Goal: Check status: Check status

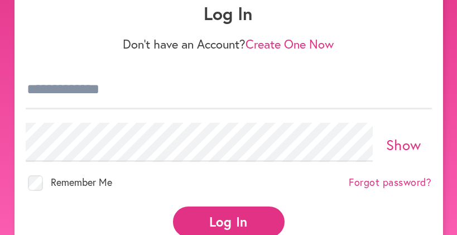
scroll to position [112, 0]
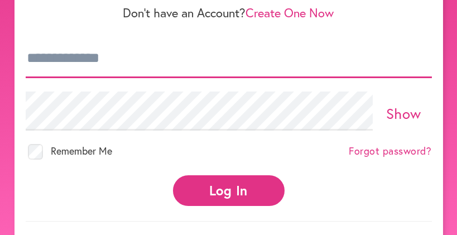
click at [80, 58] on input "email" at bounding box center [229, 58] width 406 height 39
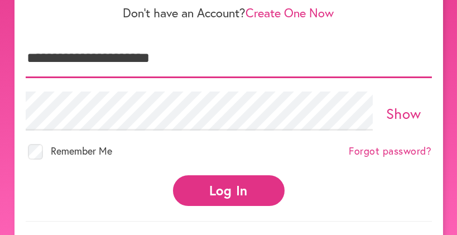
type input "**********"
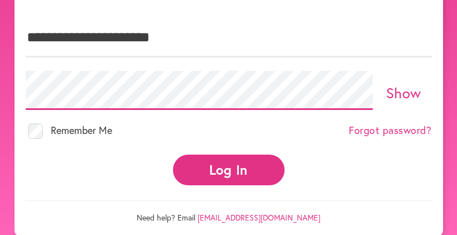
scroll to position [144, 0]
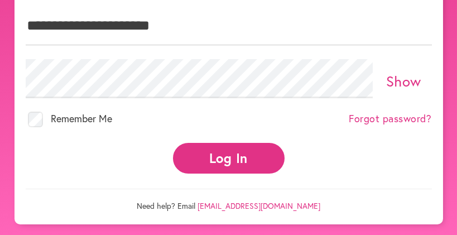
click at [195, 163] on button "Log In" at bounding box center [229, 158] width 112 height 31
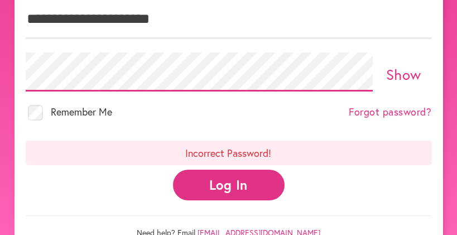
scroll to position [151, 0]
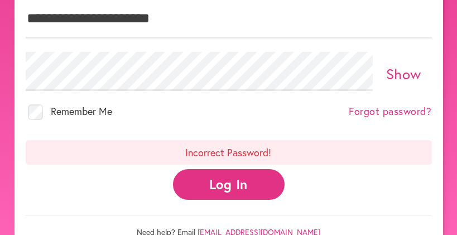
click at [228, 183] on button "Log In" at bounding box center [229, 184] width 112 height 31
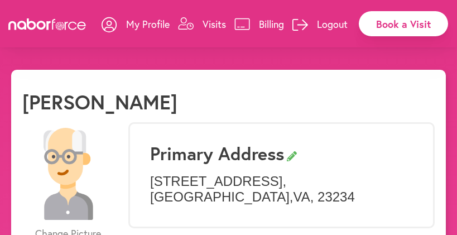
click at [202, 21] on p "Visits" at bounding box center [213, 23] width 23 height 13
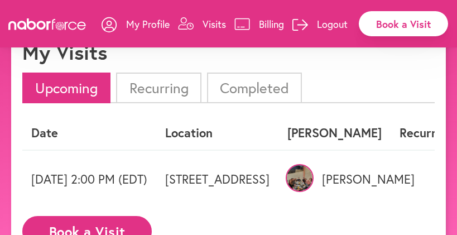
scroll to position [96, 0]
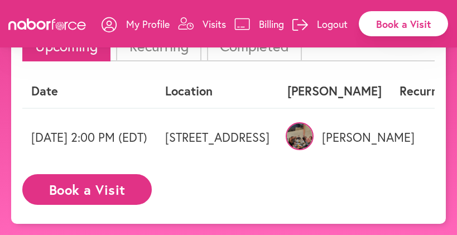
click at [313, 131] on img at bounding box center [299, 136] width 28 height 28
click at [219, 132] on td "3609 Forest Haven Dr, Richmond, VA" at bounding box center [217, 136] width 122 height 57
click at [210, 21] on p "Visits" at bounding box center [213, 23] width 23 height 13
click at [313, 122] on img at bounding box center [299, 136] width 28 height 28
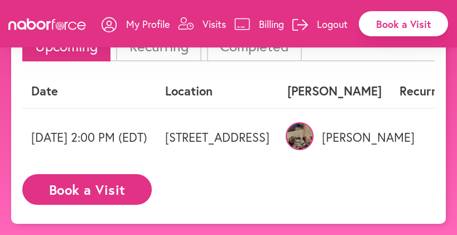
click at [313, 124] on img at bounding box center [299, 136] width 28 height 28
click at [278, 134] on td "3609 Forest Haven Dr, Richmond, VA" at bounding box center [217, 136] width 122 height 57
click at [128, 138] on td "Friday 09/12 2:00 PM (EDT)" at bounding box center [89, 136] width 134 height 57
click at [113, 194] on button "Book a Visit" at bounding box center [86, 189] width 129 height 31
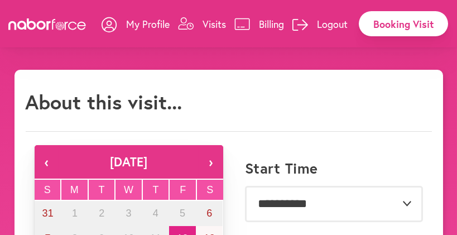
click at [206, 21] on p "Visits" at bounding box center [213, 23] width 23 height 13
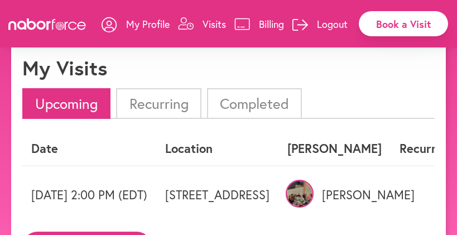
scroll to position [56, 0]
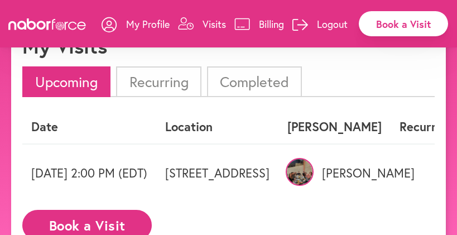
click at [67, 79] on li "Upcoming" at bounding box center [66, 81] width 88 height 31
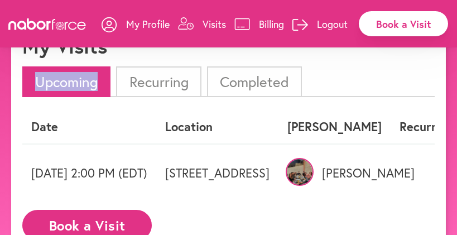
click at [68, 79] on li "Upcoming" at bounding box center [66, 81] width 88 height 31
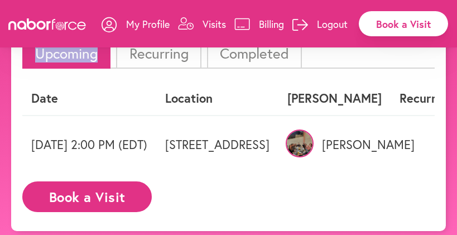
scroll to position [96, 0]
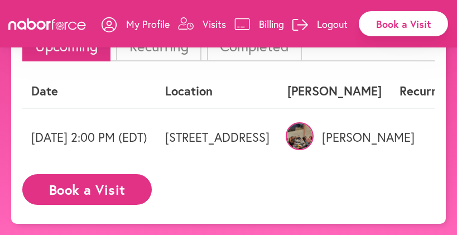
click at [439, 130] on div "close My Visits Upcoming Recurring Completed Date Location Nabor Recurring? Fri…" at bounding box center [228, 100] width 434 height 245
click at [313, 130] on img at bounding box center [299, 136] width 28 height 28
click at [390, 87] on th "Nabor" at bounding box center [334, 91] width 112 height 33
click at [220, 21] on p "Visits" at bounding box center [213, 23] width 23 height 13
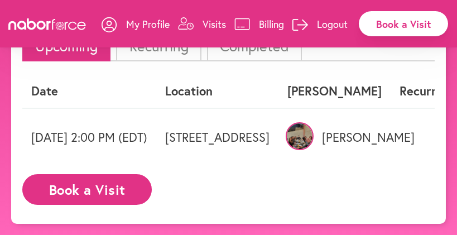
scroll to position [0, 0]
